Goal: Information Seeking & Learning: Learn about a topic

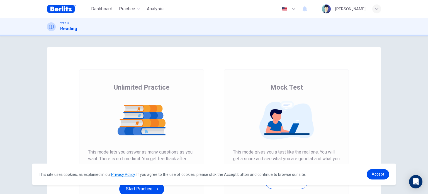
scroll to position [76, 0]
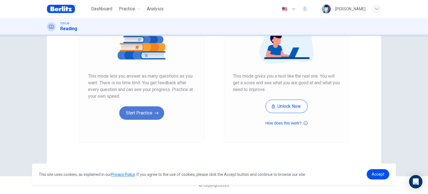
click at [153, 117] on button "Start Practice" at bounding box center [141, 112] width 45 height 13
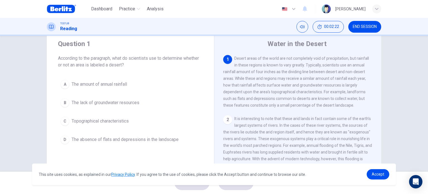
scroll to position [14, 0]
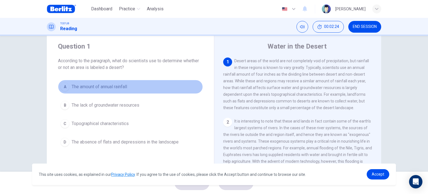
click at [102, 86] on span "The amount of annual rainfall" at bounding box center [99, 86] width 55 height 7
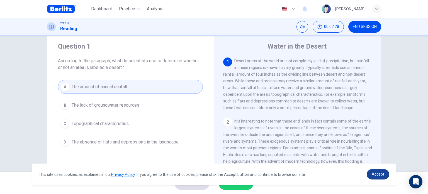
click at [373, 170] on link "Accept" at bounding box center [377, 174] width 23 height 10
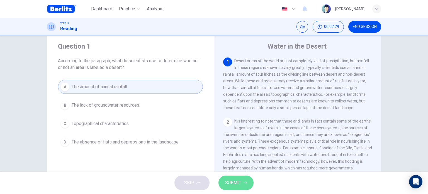
click at [239, 179] on span "SUBMIT" at bounding box center [233, 182] width 16 height 8
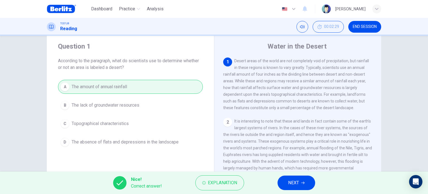
click at [298, 180] on span "NEXT" at bounding box center [293, 182] width 11 height 8
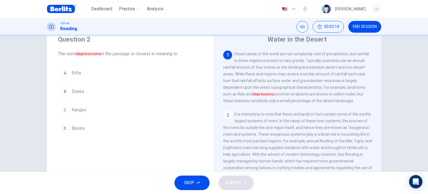
scroll to position [21, 0]
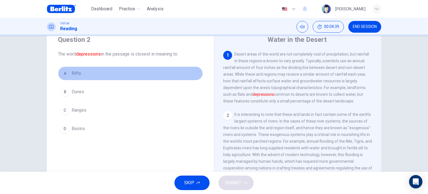
click at [73, 72] on span "Rifts" at bounding box center [76, 73] width 9 height 7
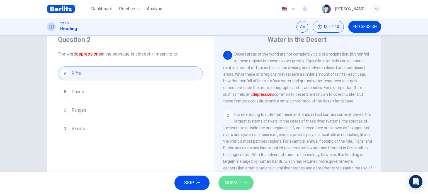
click at [236, 182] on span "SUBMIT" at bounding box center [233, 182] width 16 height 8
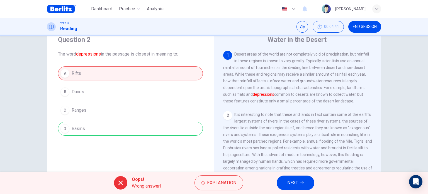
click at [288, 188] on button "NEXT" at bounding box center [295, 182] width 38 height 14
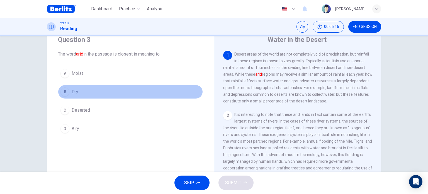
click at [80, 91] on button "B Dry" at bounding box center [130, 92] width 145 height 14
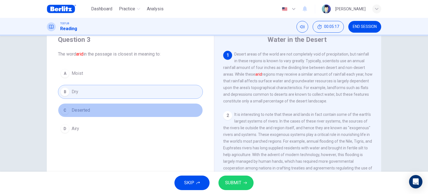
click at [88, 105] on button "C Deserted" at bounding box center [130, 110] width 145 height 14
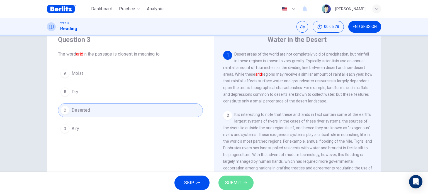
click at [234, 187] on button "SUBMIT" at bounding box center [235, 182] width 35 height 14
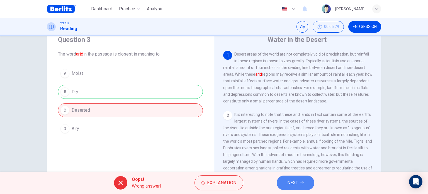
click at [283, 187] on button "NEXT" at bounding box center [295, 182] width 38 height 14
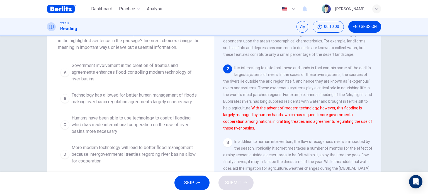
scroll to position [40, 0]
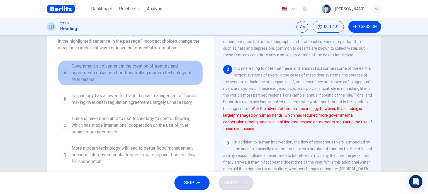
click at [131, 75] on span "Government involvement in the creation of treaties and agreements enhances floo…" at bounding box center [136, 73] width 129 height 20
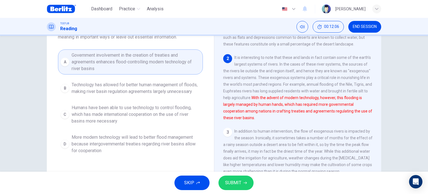
scroll to position [51, 0]
click at [236, 187] on button "SUBMIT" at bounding box center [235, 182] width 35 height 14
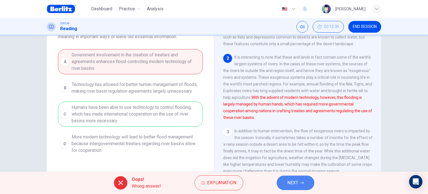
click at [299, 182] on button "NEXT" at bounding box center [295, 182] width 38 height 14
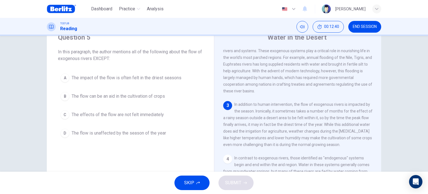
scroll to position [22, 0]
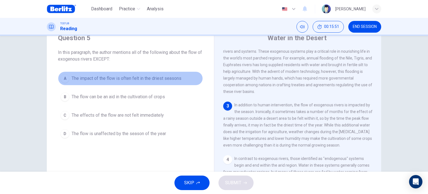
click at [127, 82] on button "A The impact of the flow is often felt in the driest seasons" at bounding box center [130, 78] width 145 height 14
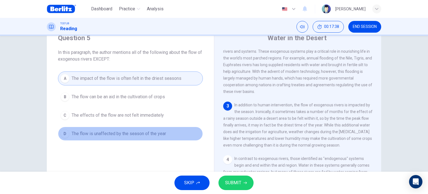
click at [117, 133] on span "The flow is unaffected by the season of the year" at bounding box center [119, 133] width 94 height 7
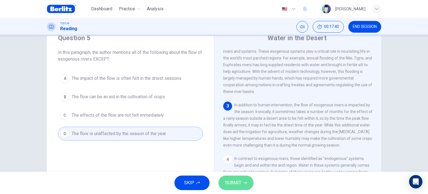
click at [233, 183] on span "SUBMIT" at bounding box center [233, 182] width 16 height 8
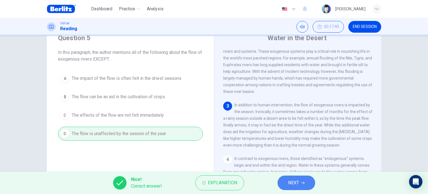
click at [292, 182] on span "NEXT" at bounding box center [293, 182] width 11 height 8
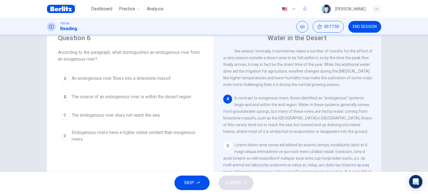
scroll to position [145, 0]
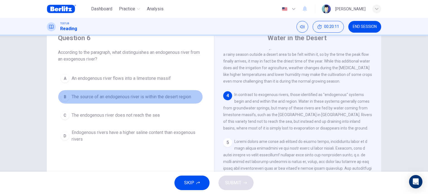
click at [152, 101] on button "B The source of an endogenous river is within the desert region" at bounding box center [130, 97] width 145 height 14
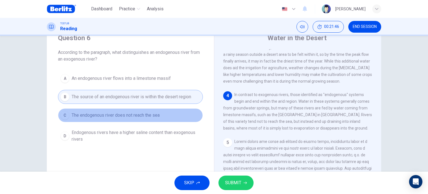
click at [113, 112] on span "The endogenous river does not reach the sea" at bounding box center [116, 115] width 88 height 7
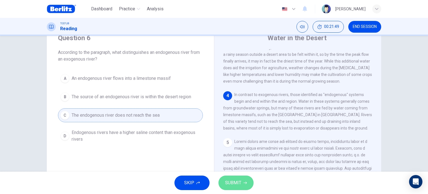
click at [236, 182] on span "SUBMIT" at bounding box center [233, 182] width 16 height 8
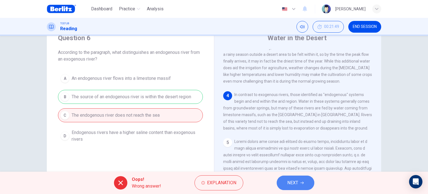
click at [303, 189] on button "NEXT" at bounding box center [295, 182] width 38 height 14
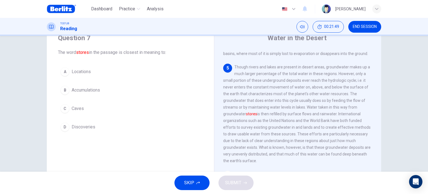
scroll to position [240, 0]
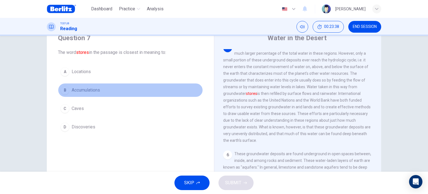
click at [97, 94] on button "B Accumulations" at bounding box center [130, 90] width 145 height 14
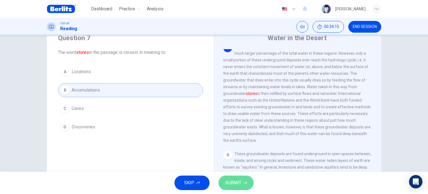
click at [233, 185] on span "SUBMIT" at bounding box center [233, 182] width 16 height 8
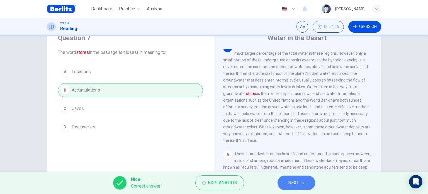
click at [292, 186] on span "NEXT" at bounding box center [293, 182] width 11 height 8
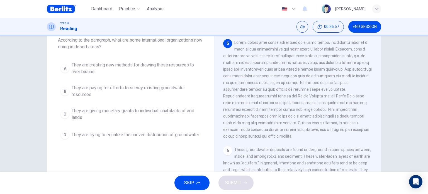
scroll to position [233, 0]
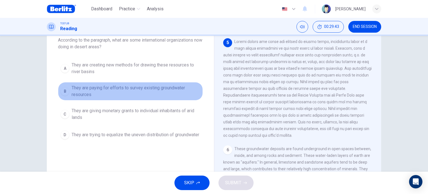
click at [129, 92] on span "They are paying for efforts to survey existing groundwater resources" at bounding box center [136, 90] width 129 height 13
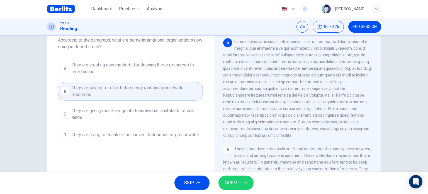
click at [233, 180] on span "SUBMIT" at bounding box center [233, 182] width 16 height 8
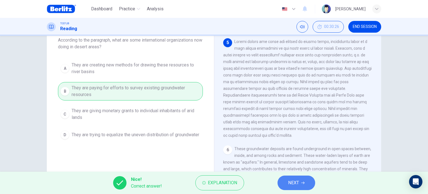
click at [291, 179] on span "NEXT" at bounding box center [293, 182] width 11 height 8
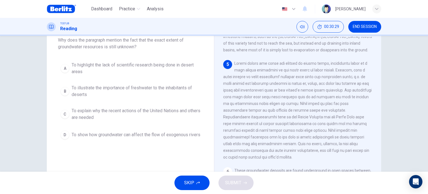
scroll to position [211, 0]
click at [369, 25] on span "END SESSION" at bounding box center [365, 27] width 24 height 4
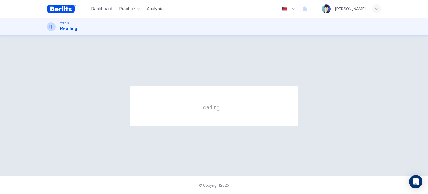
scroll to position [0, 0]
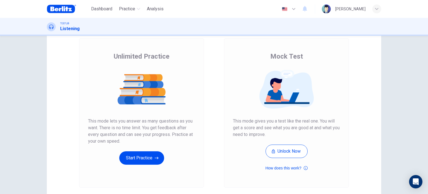
scroll to position [31, 0]
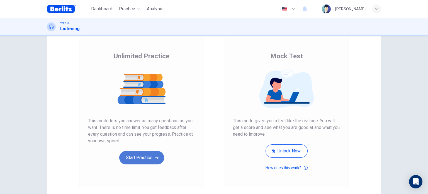
click at [157, 158] on icon "button" at bounding box center [157, 158] width 4 height 6
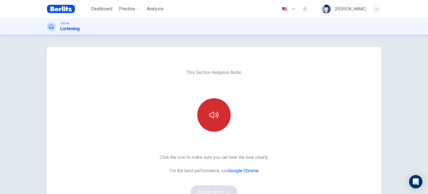
click at [203, 123] on button "button" at bounding box center [213, 114] width 33 height 33
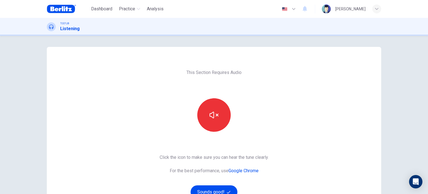
scroll to position [76, 0]
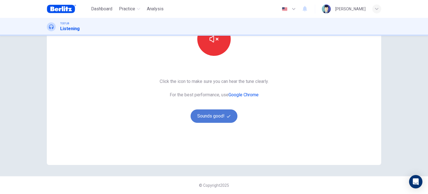
click at [215, 120] on button "Sounds good!" at bounding box center [213, 115] width 47 height 13
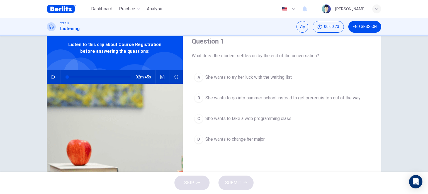
scroll to position [20, 0]
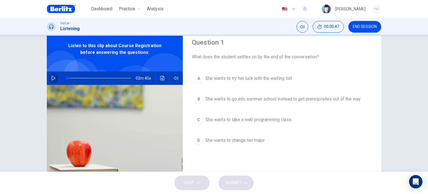
click at [49, 77] on button "button" at bounding box center [53, 77] width 9 height 13
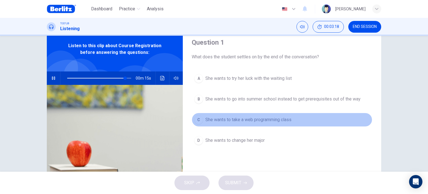
click at [210, 112] on button "C She wants to take a web programming class" at bounding box center [282, 119] width 180 height 14
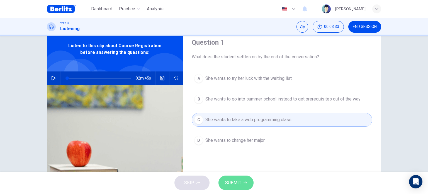
click at [247, 182] on button "SUBMIT" at bounding box center [235, 182] width 35 height 14
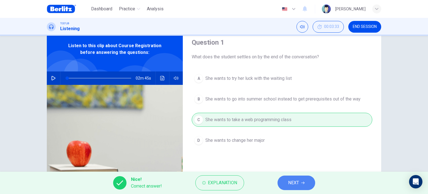
click at [282, 178] on button "NEXT" at bounding box center [296, 182] width 38 height 14
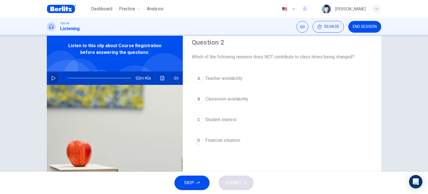
click at [49, 80] on button "button" at bounding box center [53, 77] width 9 height 13
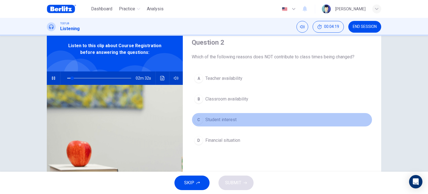
click at [321, 118] on button "C Student interest" at bounding box center [282, 119] width 180 height 14
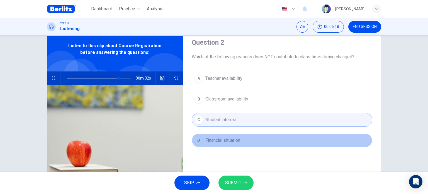
click at [226, 137] on span "Financial situation" at bounding box center [222, 140] width 35 height 7
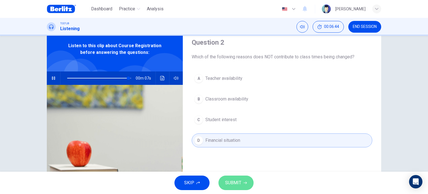
click at [233, 188] on button "SUBMIT" at bounding box center [235, 182] width 35 height 14
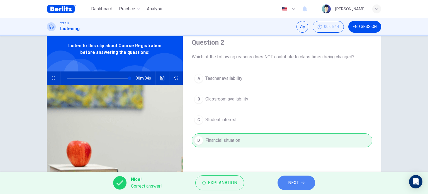
click at [283, 180] on button "NEXT" at bounding box center [296, 182] width 38 height 14
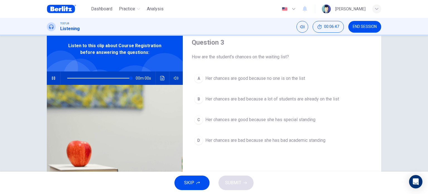
type input "*"
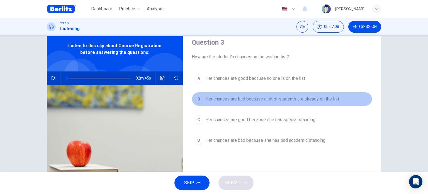
click at [321, 99] on span "Her chances are bad because a lot of students are already on the list" at bounding box center [272, 99] width 134 height 7
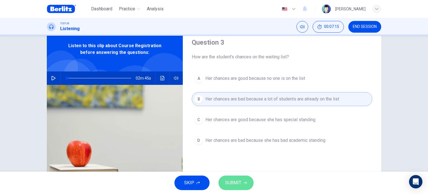
click at [246, 185] on button "SUBMIT" at bounding box center [235, 182] width 35 height 14
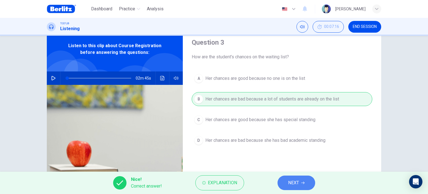
click at [309, 181] on button "NEXT" at bounding box center [296, 182] width 38 height 14
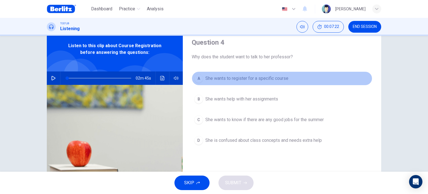
click at [261, 81] on span "She wants to register for a specific course" at bounding box center [246, 78] width 83 height 7
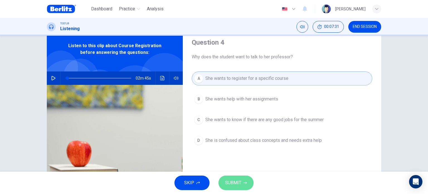
click at [238, 176] on button "SUBMIT" at bounding box center [235, 182] width 35 height 14
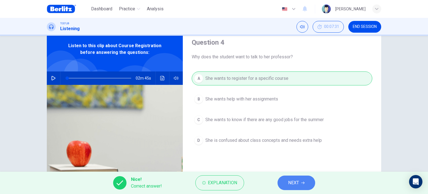
click at [301, 181] on icon "button" at bounding box center [302, 182] width 3 height 3
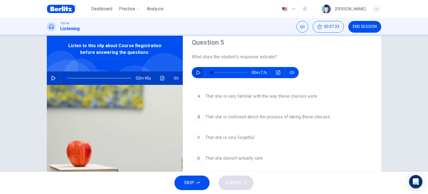
click at [197, 73] on icon "button" at bounding box center [198, 72] width 4 height 4
type input "*"
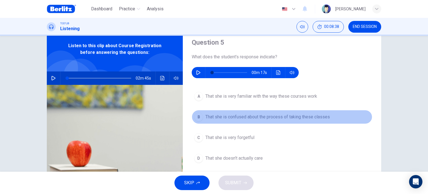
click at [280, 119] on span "That she is confused about the process of taking these classes" at bounding box center [267, 116] width 124 height 7
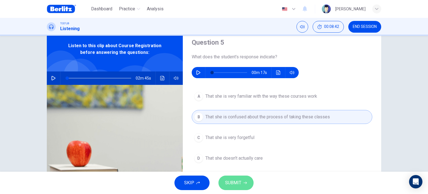
click at [242, 180] on button "SUBMIT" at bounding box center [235, 182] width 35 height 14
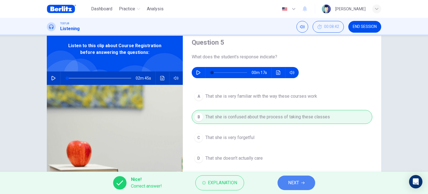
click at [300, 185] on button "NEXT" at bounding box center [296, 182] width 38 height 14
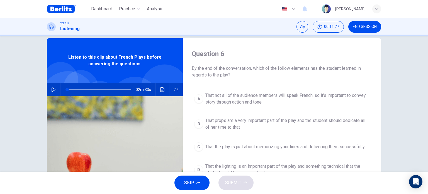
scroll to position [8, 0]
click at [54, 92] on button "button" at bounding box center [53, 89] width 9 height 13
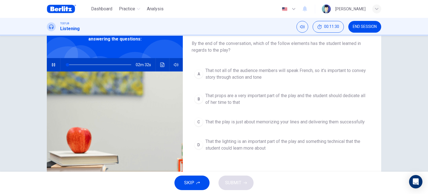
scroll to position [33, 0]
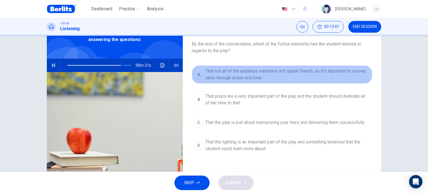
click at [223, 71] on span "That not all of the audience members will speak French, so it's important to co…" at bounding box center [287, 74] width 164 height 13
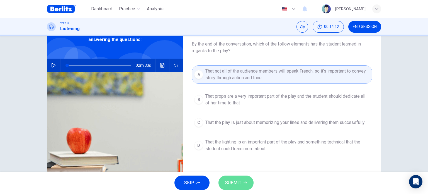
click at [246, 185] on button "SUBMIT" at bounding box center [235, 182] width 35 height 14
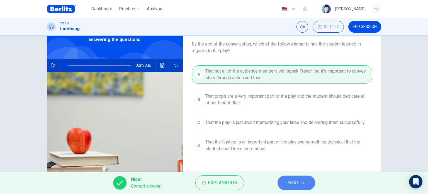
click at [287, 183] on button "NEXT" at bounding box center [296, 182] width 38 height 14
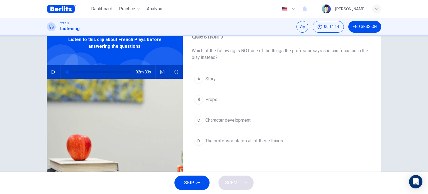
scroll to position [26, 0]
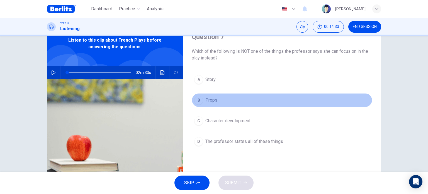
click at [207, 102] on span "Props" at bounding box center [211, 100] width 12 height 7
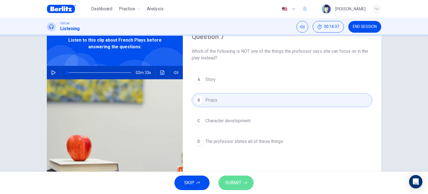
click at [242, 182] on button "SUBMIT" at bounding box center [235, 182] width 35 height 14
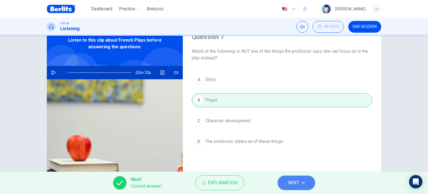
click at [295, 179] on span "NEXT" at bounding box center [293, 182] width 11 height 8
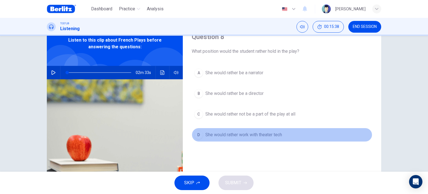
click at [245, 135] on span "She would rather work with theater tech" at bounding box center [243, 134] width 77 height 7
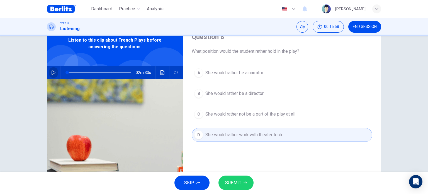
click at [52, 73] on icon "button" at bounding box center [54, 72] width 4 height 4
click at [52, 73] on icon "button" at bounding box center [53, 72] width 4 height 4
drag, startPoint x: 84, startPoint y: 71, endPoint x: 45, endPoint y: 70, distance: 38.2
click at [47, 70] on div "02m 33s" at bounding box center [115, 72] width 136 height 13
click at [52, 71] on icon "button" at bounding box center [54, 72] width 4 height 4
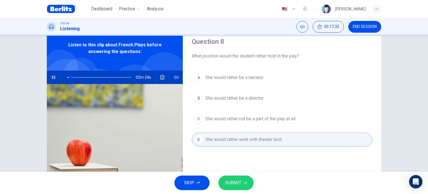
scroll to position [19, 0]
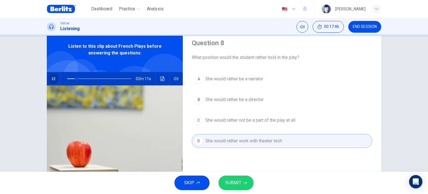
click at [52, 79] on icon "button" at bounding box center [53, 78] width 4 height 4
click at [236, 188] on button "SUBMIT" at bounding box center [235, 182] width 35 height 14
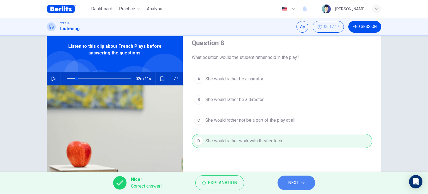
click at [301, 181] on icon "button" at bounding box center [302, 182] width 3 height 3
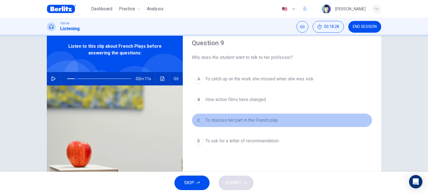
click at [264, 122] on span "To discuss her part in the French play" at bounding box center [241, 120] width 72 height 7
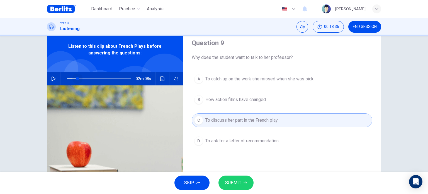
drag, startPoint x: 76, startPoint y: 79, endPoint x: 36, endPoint y: 77, distance: 39.3
click at [38, 77] on div "Question 9 Why does the student want to talk to her professor? A To catch up on…" at bounding box center [214, 124] width 352 height 194
click at [54, 77] on icon "button" at bounding box center [53, 78] width 4 height 4
click at [53, 80] on icon "button" at bounding box center [53, 78] width 4 height 4
click at [235, 182] on span "SUBMIT" at bounding box center [233, 182] width 16 height 8
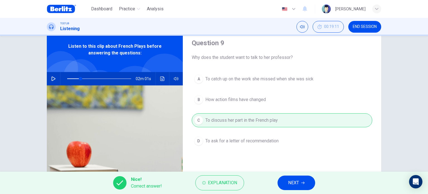
click at [293, 181] on span "NEXT" at bounding box center [293, 182] width 11 height 8
type input "**"
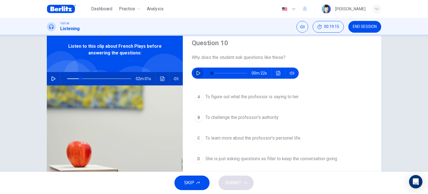
click at [198, 72] on icon "button" at bounding box center [198, 73] width 4 height 4
type input "*"
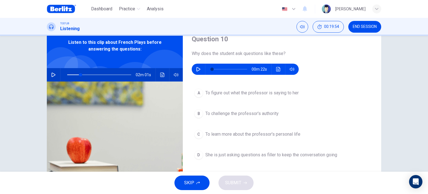
scroll to position [24, 0]
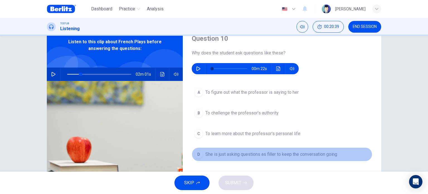
click at [303, 155] on span "She is just asking questions as filler to keep the conversation going" at bounding box center [271, 154] width 132 height 7
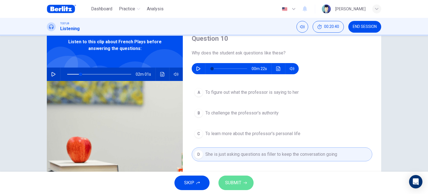
click at [242, 178] on button "SUBMIT" at bounding box center [235, 182] width 35 height 14
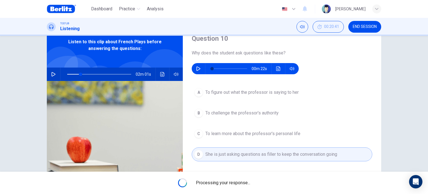
type input "**"
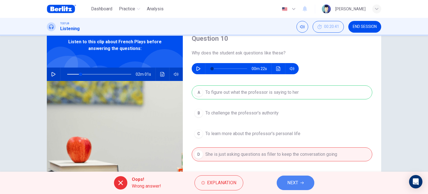
click at [294, 183] on span "NEXT" at bounding box center [292, 182] width 11 height 8
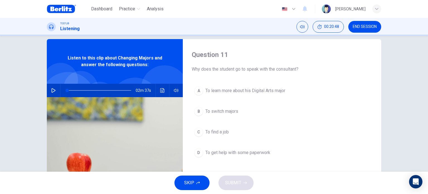
scroll to position [8, 0]
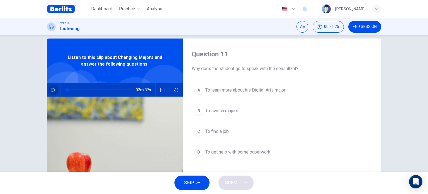
click at [52, 88] on icon "button" at bounding box center [54, 89] width 4 height 4
click at [221, 111] on span "To switch majors" at bounding box center [221, 110] width 33 height 7
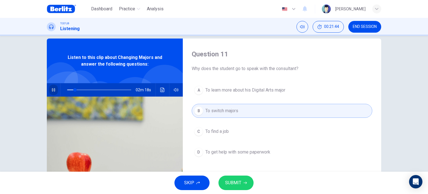
click at [52, 90] on icon "button" at bounding box center [53, 89] width 3 height 3
click at [235, 181] on span "SUBMIT" at bounding box center [233, 182] width 16 height 8
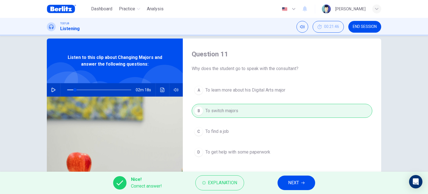
click at [297, 185] on span "NEXT" at bounding box center [293, 182] width 11 height 8
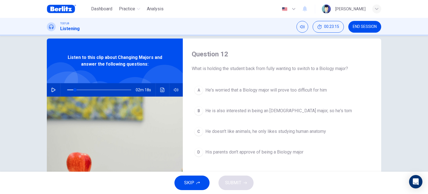
scroll to position [16, 0]
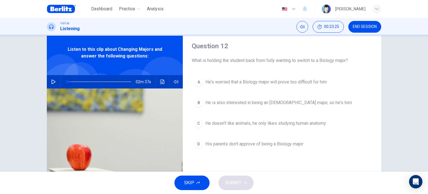
drag, startPoint x: 75, startPoint y: 81, endPoint x: 55, endPoint y: 82, distance: 20.1
click at [55, 82] on div "02m 37s" at bounding box center [115, 81] width 136 height 13
click at [52, 81] on icon "button" at bounding box center [53, 81] width 4 height 4
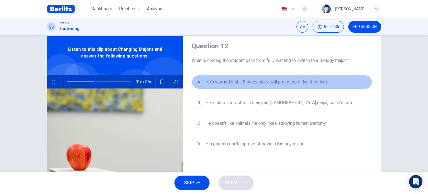
click at [207, 82] on span "He's worried that a Biology major will prove too difficult for him" at bounding box center [265, 82] width 121 height 7
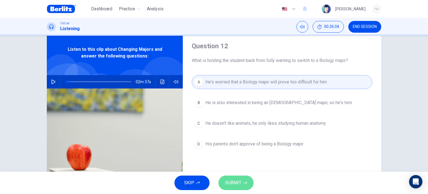
click at [238, 182] on span "SUBMIT" at bounding box center [233, 182] width 16 height 8
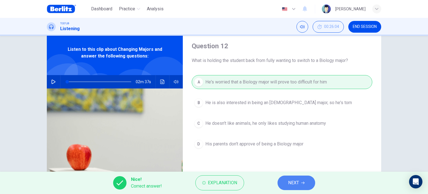
click at [289, 183] on span "NEXT" at bounding box center [293, 182] width 11 height 8
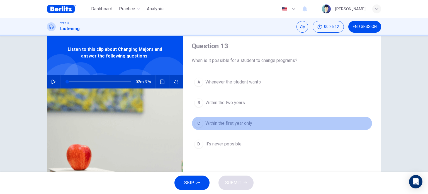
click at [212, 124] on span "Within the first year only" at bounding box center [228, 123] width 47 height 7
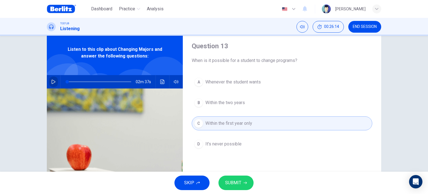
click at [52, 82] on icon "button" at bounding box center [54, 81] width 4 height 4
click at [52, 82] on icon "button" at bounding box center [53, 81] width 3 height 3
click at [52, 82] on icon "button" at bounding box center [54, 81] width 4 height 4
click at [52, 82] on icon "button" at bounding box center [53, 81] width 3 height 3
click at [52, 82] on icon "button" at bounding box center [54, 81] width 4 height 4
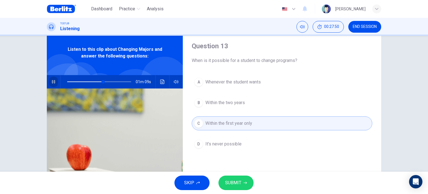
click at [52, 83] on icon "button" at bounding box center [53, 81] width 4 height 4
click at [238, 183] on span "SUBMIT" at bounding box center [233, 182] width 16 height 8
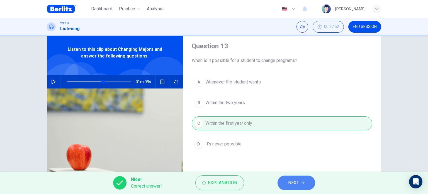
click at [303, 185] on button "NEXT" at bounding box center [296, 182] width 38 height 14
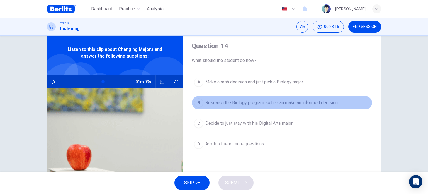
click at [255, 101] on span "Research the Biology program so he can make an informed decision" at bounding box center [271, 102] width 132 height 7
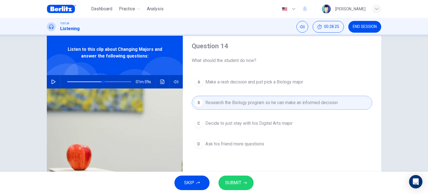
click at [244, 179] on button "SUBMIT" at bounding box center [235, 182] width 35 height 14
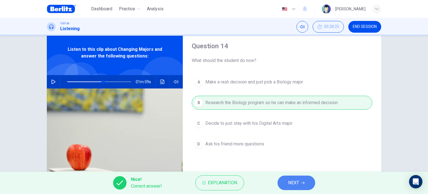
click at [292, 184] on span "NEXT" at bounding box center [293, 182] width 11 height 8
type input "**"
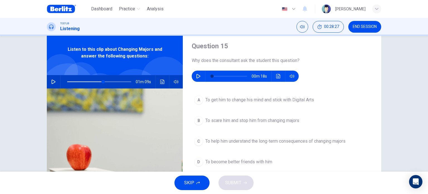
click at [202, 72] on div "00m 18s" at bounding box center [245, 75] width 107 height 11
click at [199, 75] on icon "button" at bounding box center [198, 76] width 4 height 4
type input "*"
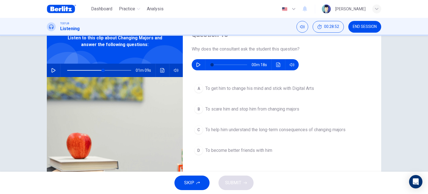
scroll to position [28, 0]
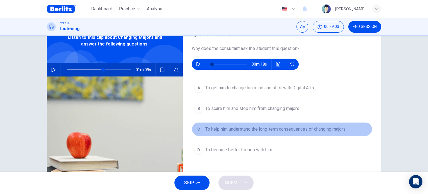
click at [281, 132] on button "C To help him understand the long-term consequences of changing majors" at bounding box center [282, 129] width 180 height 14
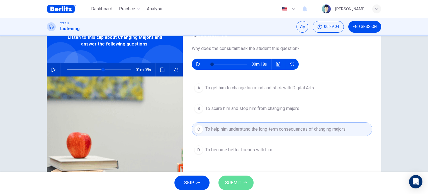
click at [245, 182] on icon "button" at bounding box center [244, 182] width 3 height 3
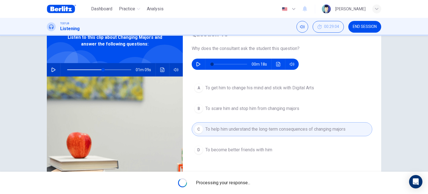
type input "**"
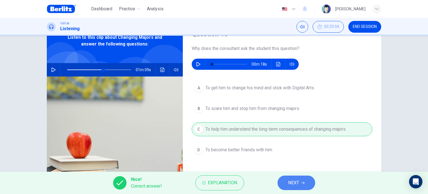
click at [288, 182] on span "NEXT" at bounding box center [293, 182] width 11 height 8
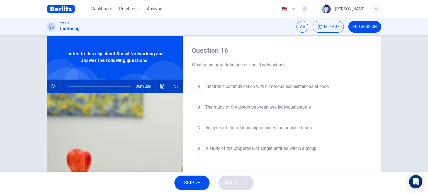
scroll to position [13, 0]
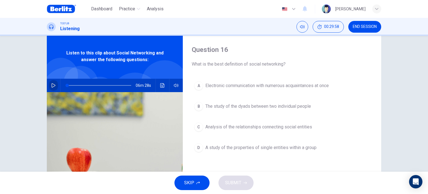
click at [56, 85] on button "button" at bounding box center [53, 85] width 9 height 13
type input "*"
click at [364, 26] on span "END SESSION" at bounding box center [365, 27] width 24 height 4
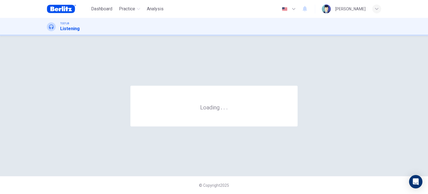
scroll to position [0, 0]
